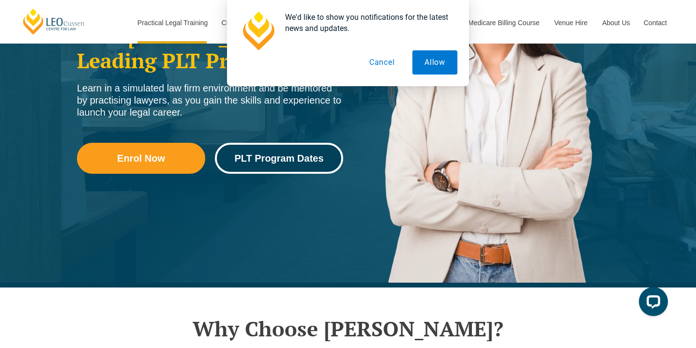
click at [277, 160] on span "PLT Program Dates" at bounding box center [278, 158] width 89 height 10
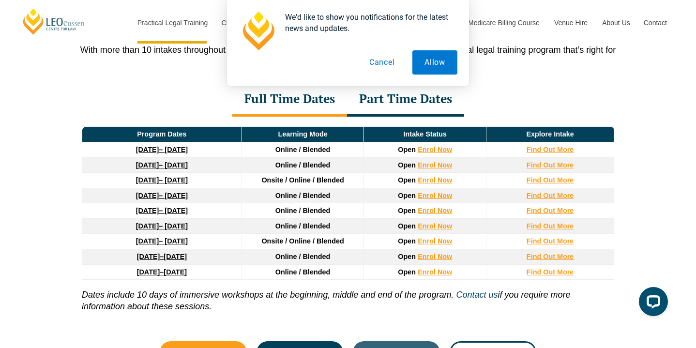
scroll to position [1298, 0]
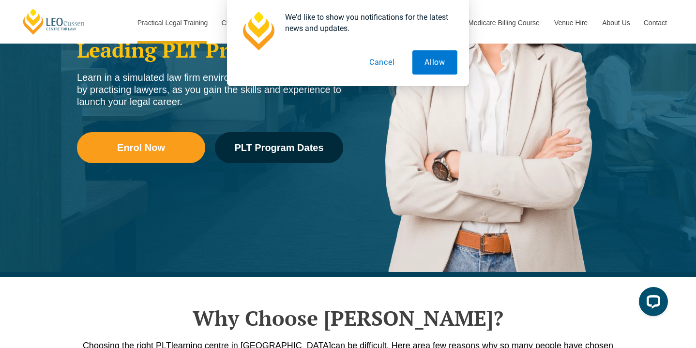
scroll to position [205, 0]
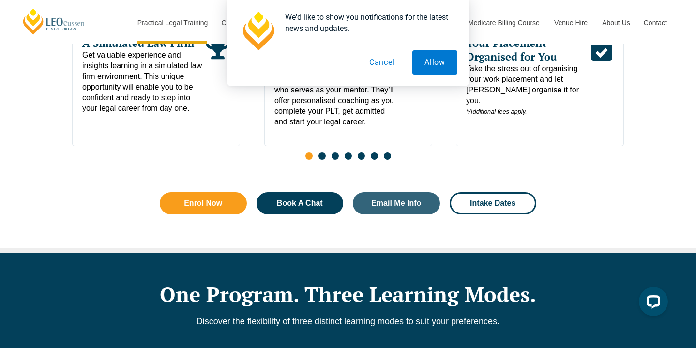
click at [391, 66] on button "Cancel" at bounding box center [382, 62] width 50 height 24
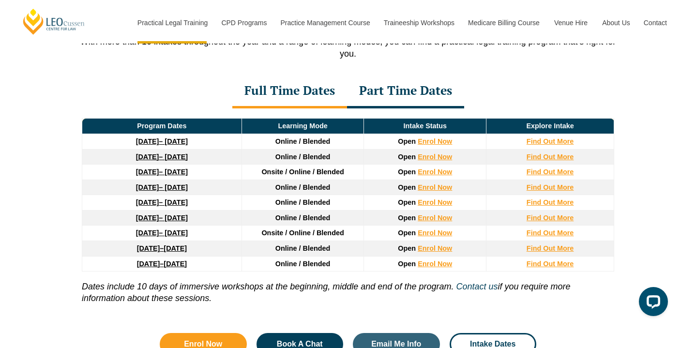
scroll to position [1310, 0]
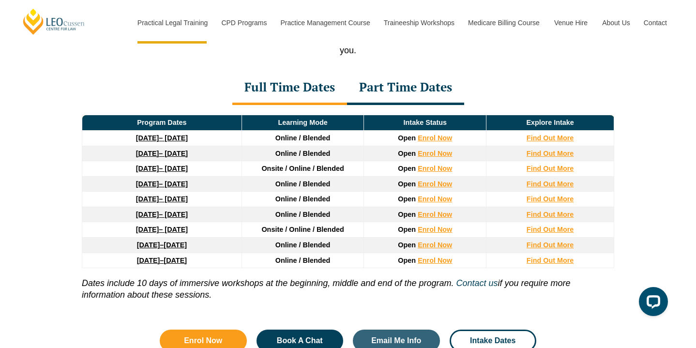
click at [423, 93] on div "Part Time Dates" at bounding box center [405, 88] width 117 height 34
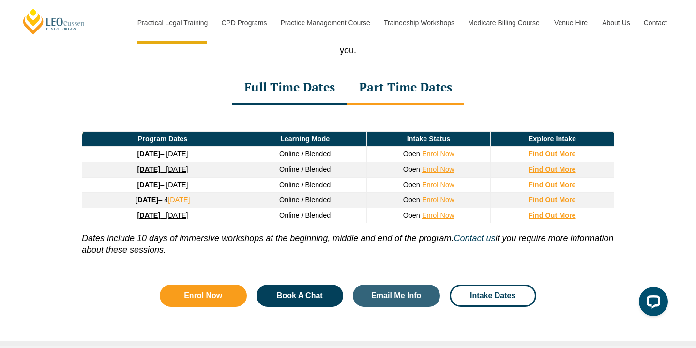
click at [294, 92] on div "Full Time Dates" at bounding box center [289, 88] width 115 height 34
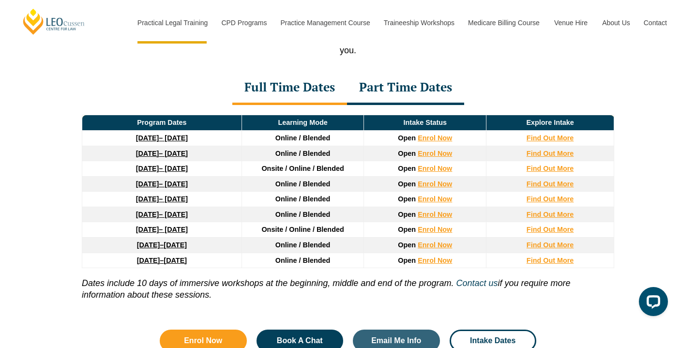
click at [136, 172] on strong "27 January 2026" at bounding box center [147, 169] width 23 height 8
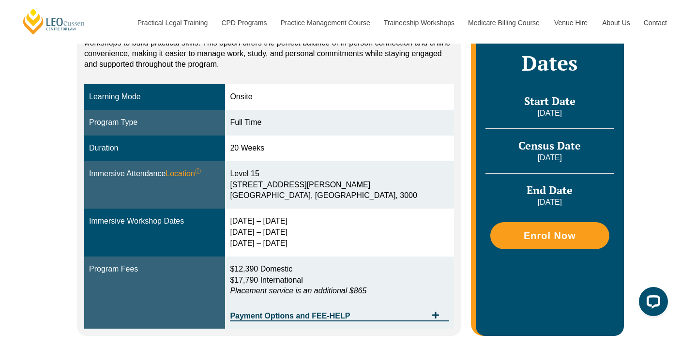
scroll to position [236, 0]
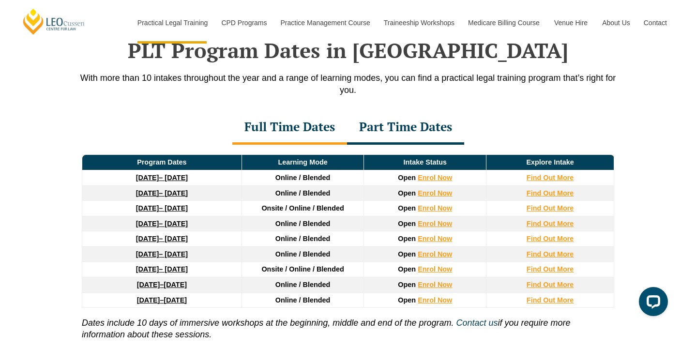
scroll to position [1270, 0]
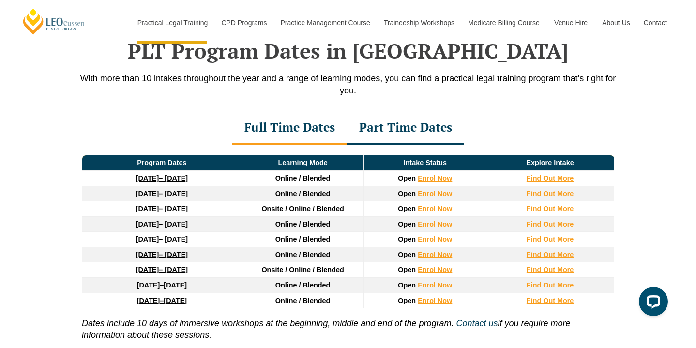
click at [168, 210] on link "27 January 2026 – 12 June 2026" at bounding box center [162, 209] width 52 height 8
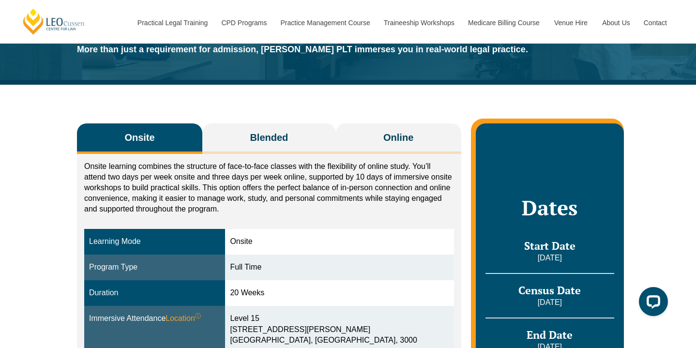
scroll to position [92, 0]
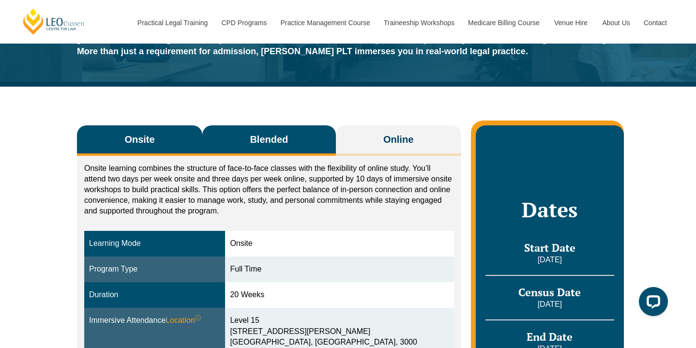
click at [264, 138] on span "Blended" at bounding box center [269, 140] width 38 height 14
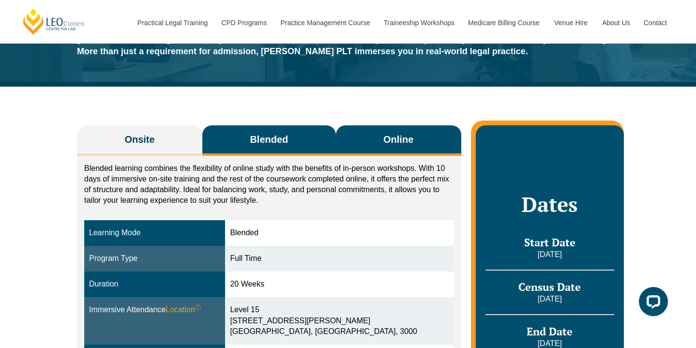
click at [371, 132] on button "Online" at bounding box center [398, 140] width 125 height 30
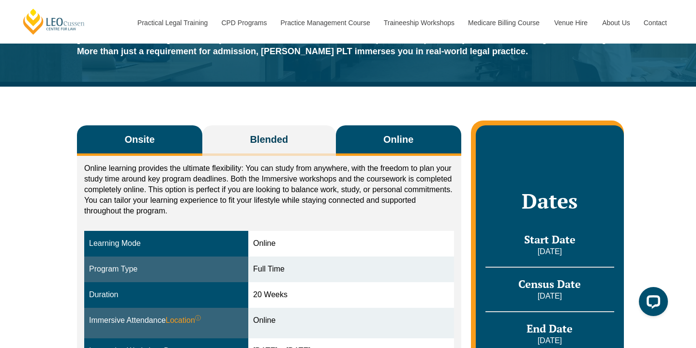
click at [174, 146] on button "Onsite" at bounding box center [139, 140] width 125 height 30
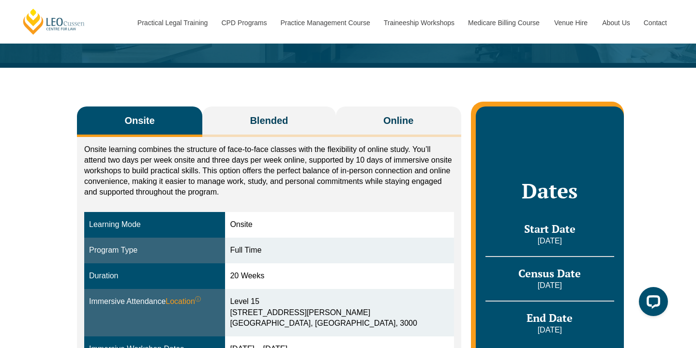
scroll to position [0, 0]
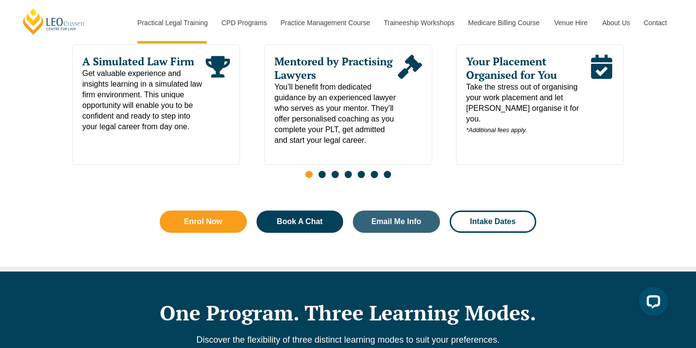
scroll to position [536, 0]
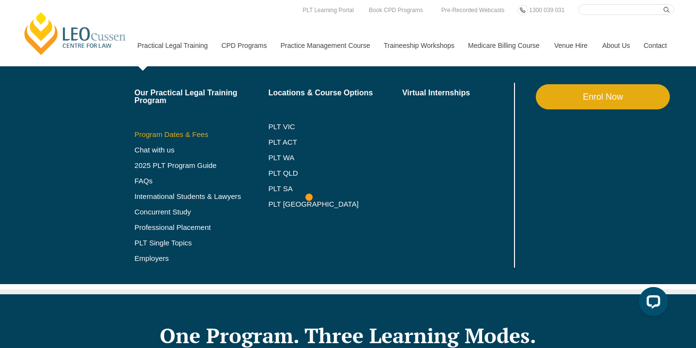
click at [187, 134] on link "Program Dates & Fees" at bounding box center [202, 135] width 134 height 8
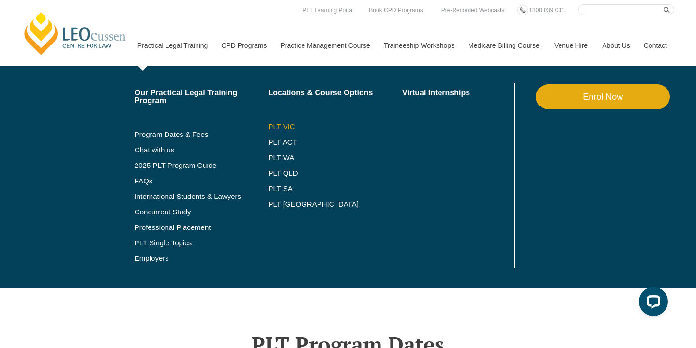
click at [268, 127] on link "PLT VIC" at bounding box center [335, 127] width 134 height 8
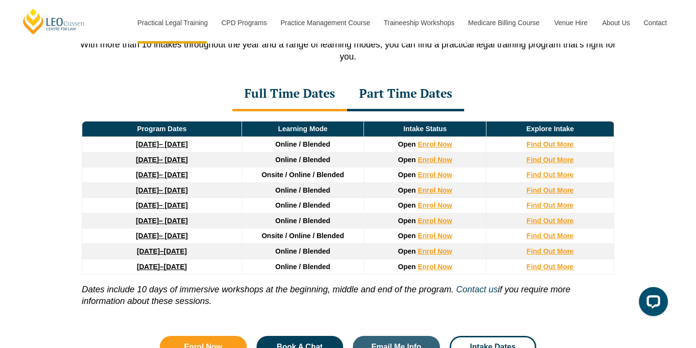
scroll to position [1305, 0]
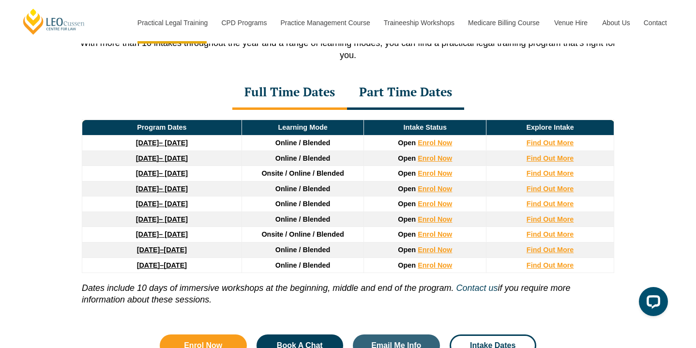
click at [377, 99] on div "Part Time Dates" at bounding box center [405, 93] width 117 height 34
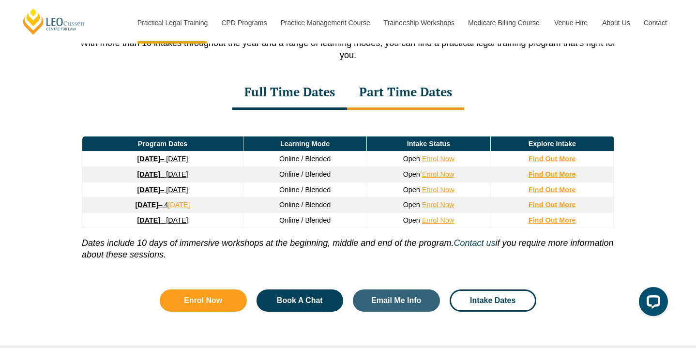
click at [317, 99] on div "Full Time Dates" at bounding box center [289, 93] width 115 height 34
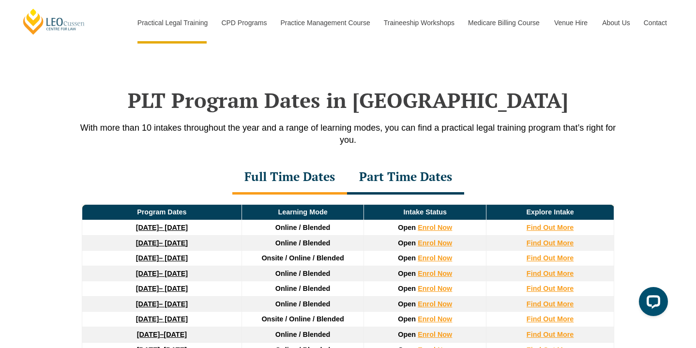
scroll to position [1222, 0]
